Goal: Information Seeking & Learning: Learn about a topic

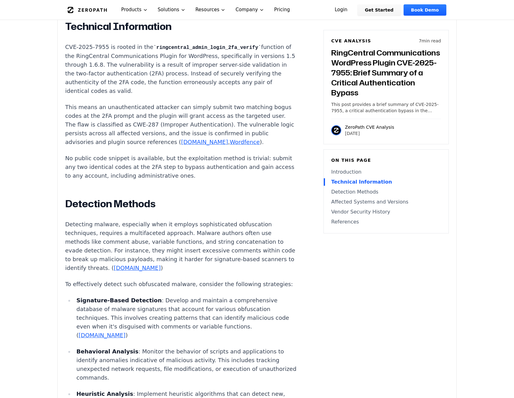
scroll to position [499, 0]
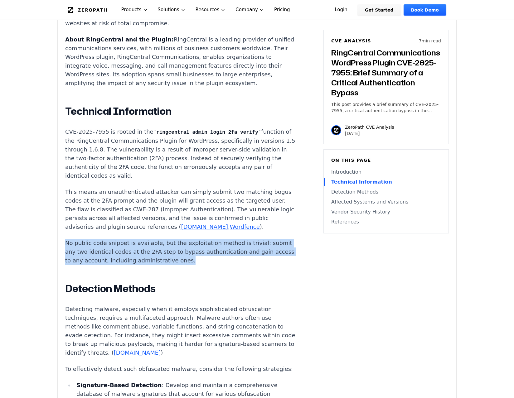
drag, startPoint x: 231, startPoint y: 245, endPoint x: 65, endPoint y: 231, distance: 166.5
click at [65, 231] on div "Experimental AI-Generated Content This CVE analysis is an experimental publicat…" at bounding box center [257, 305] width 398 height 1175
drag, startPoint x: 65, startPoint y: 231, endPoint x: 104, endPoint y: 231, distance: 39.0
copy p "No public code snippet is available, but the exploitation method is trivial: su…"
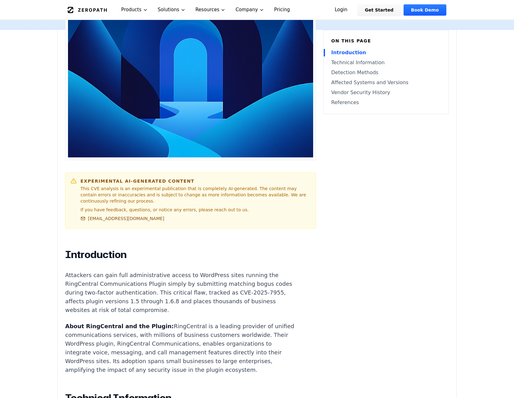
scroll to position [0, 0]
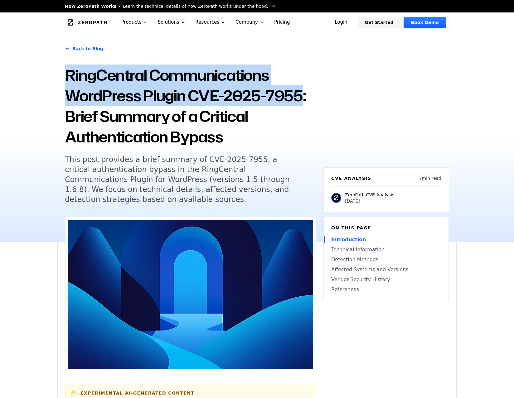
drag, startPoint x: 66, startPoint y: 70, endPoint x: 302, endPoint y: 97, distance: 237.2
click at [302, 97] on h1 "RingCentral Communications WordPress Plugin CVE-2025-7955: Brief Summary of a C…" at bounding box center [190, 106] width 251 height 82
drag, startPoint x: 302, startPoint y: 97, endPoint x: 280, endPoint y: 97, distance: 22.4
copy h1 "RingCentral Communications WordPress Plugin CVE-2025-7955"
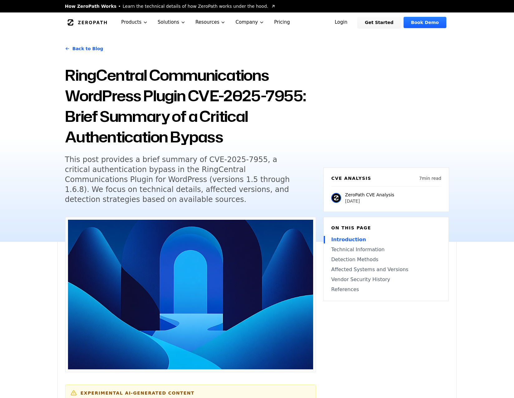
click at [239, 166] on h5 "This post provides a brief summary of CVE-2025-7955, a critical authentication …" at bounding box center [184, 180] width 239 height 50
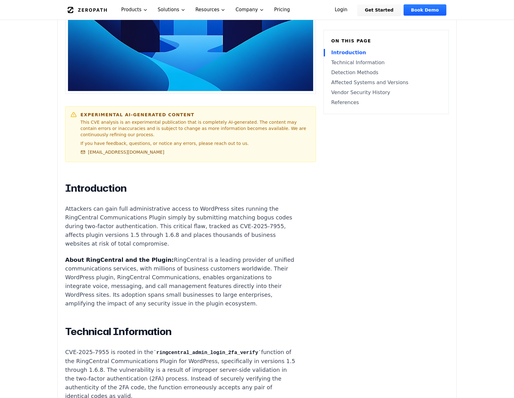
scroll to position [281, 0]
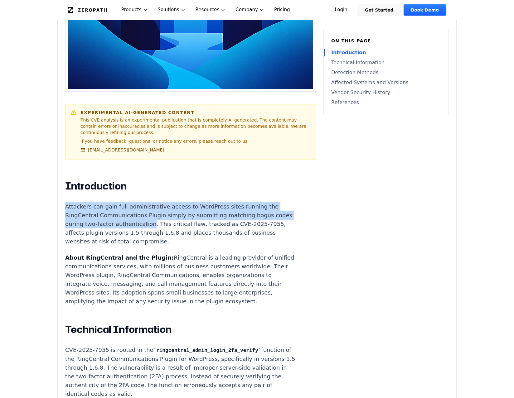
drag, startPoint x: 66, startPoint y: 190, endPoint x: 162, endPoint y: 210, distance: 97.9
click at [162, 210] on p "Attackers can gain full administrative access to WordPress sites running the Ri…" at bounding box center [181, 224] width 232 height 44
drag, startPoint x: 162, startPoint y: 210, endPoint x: 156, endPoint y: 203, distance: 9.3
copy p "Attackers can gain full administrative access to WordPress sites running the Ri…"
